Goal: Find specific page/section: Find specific page/section

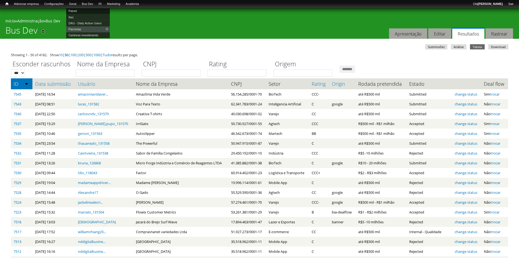
click at [80, 10] on link "Painel" at bounding box center [88, 11] width 44 height 6
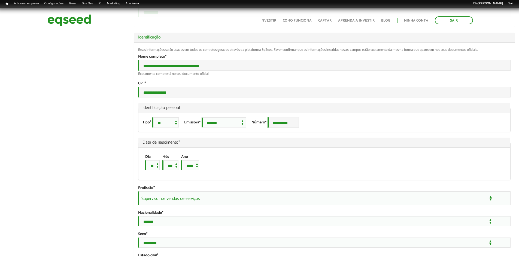
scroll to position [354, 0]
